Goal: Navigation & Orientation: Find specific page/section

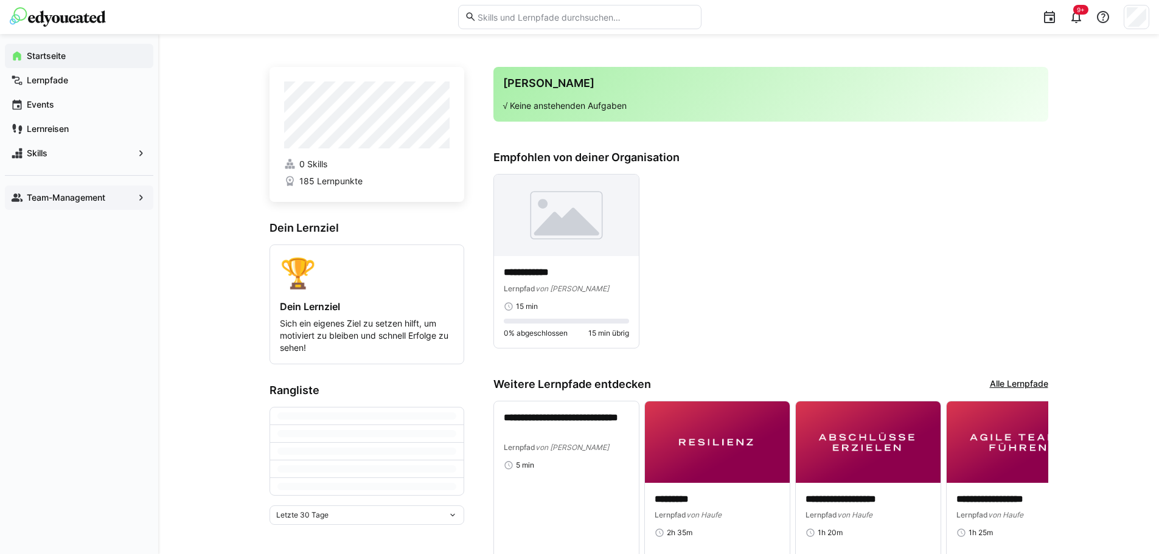
click at [66, 189] on div "Team-Management" at bounding box center [79, 198] width 149 height 24
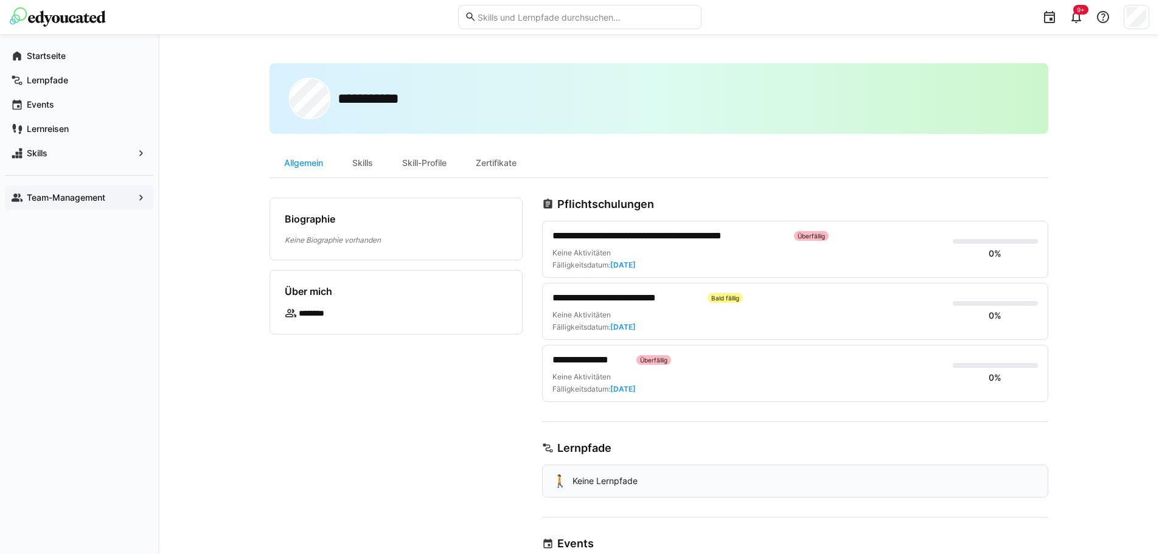
click at [463, 405] on div "Biographie [PERSON_NAME] Biographie vorhanden Über mich ********" at bounding box center [396, 443] width 253 height 491
click at [34, 49] on div "Startseite" at bounding box center [79, 56] width 149 height 24
